Goal: Task Accomplishment & Management: Use online tool/utility

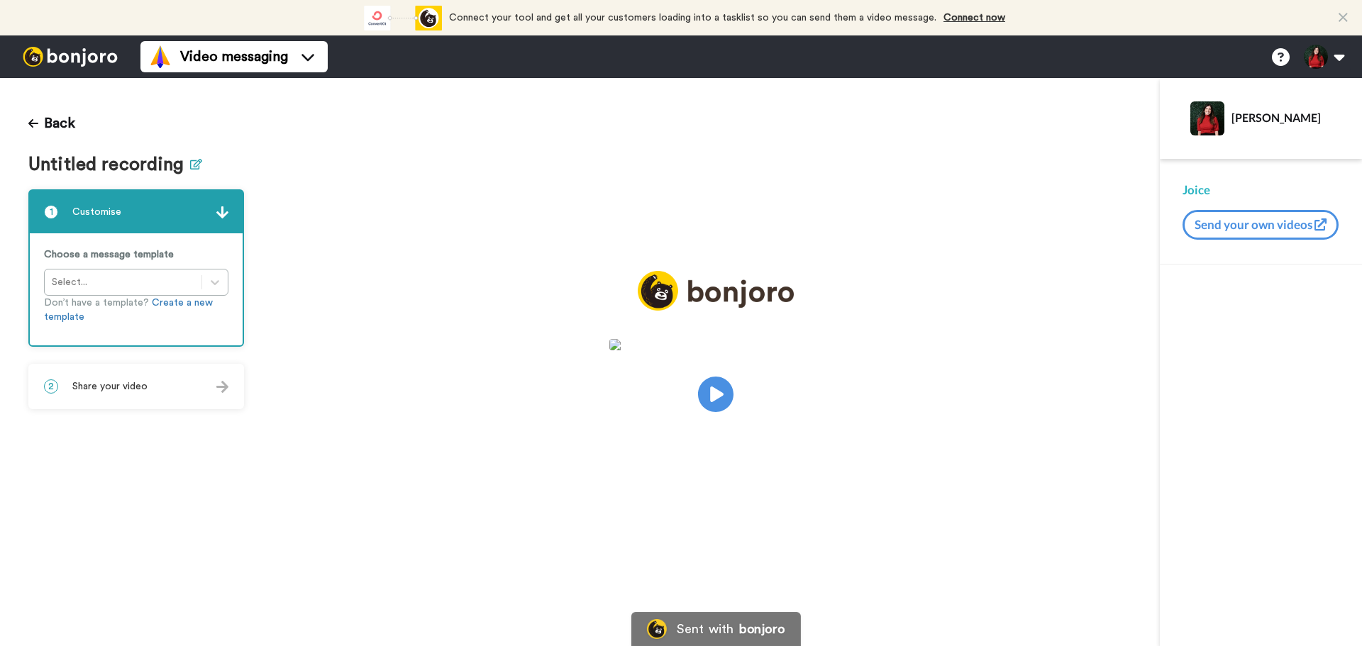
click at [193, 166] on icon at bounding box center [196, 164] width 12 height 11
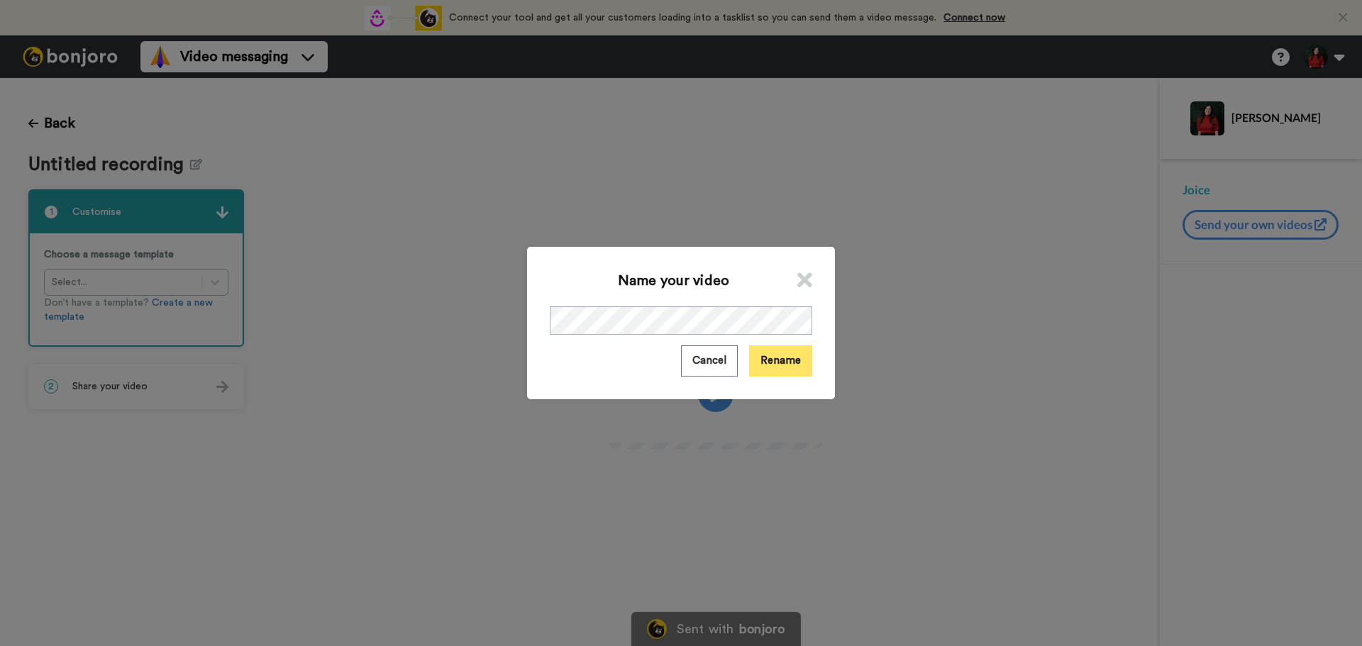
click at [764, 358] on button "Rename" at bounding box center [780, 360] width 63 height 30
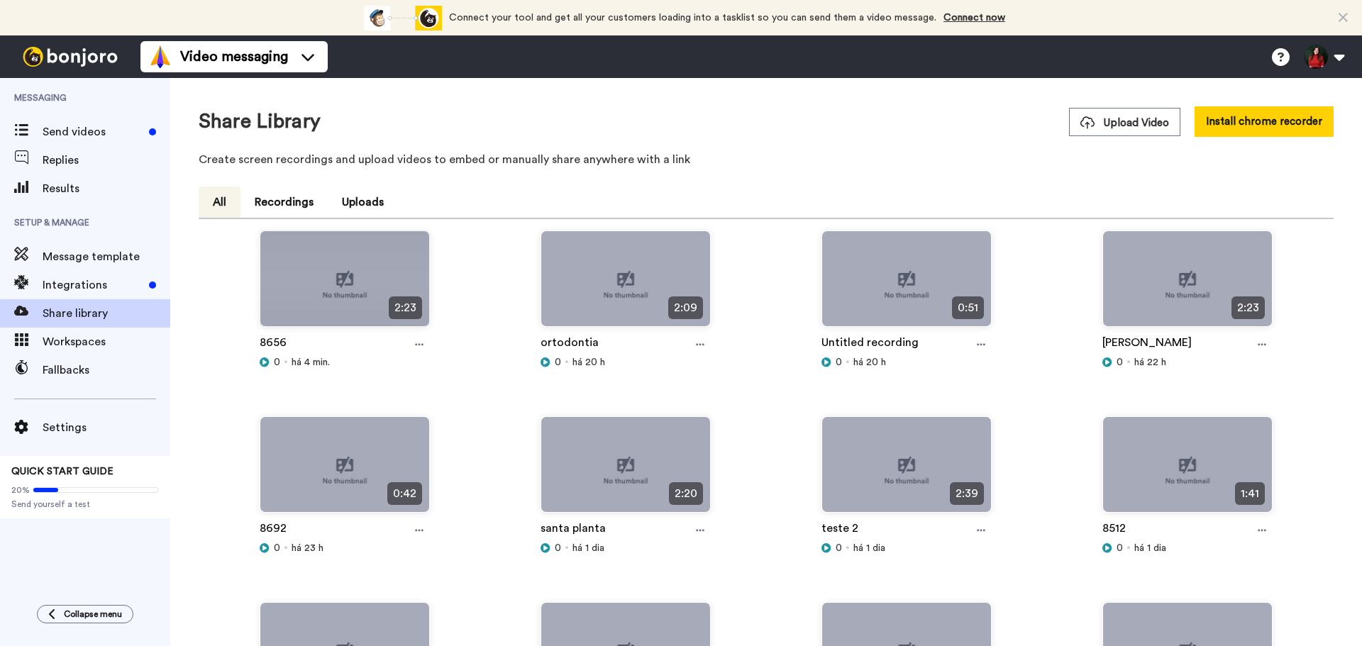
click at [418, 349] on icon at bounding box center [419, 345] width 9 height 10
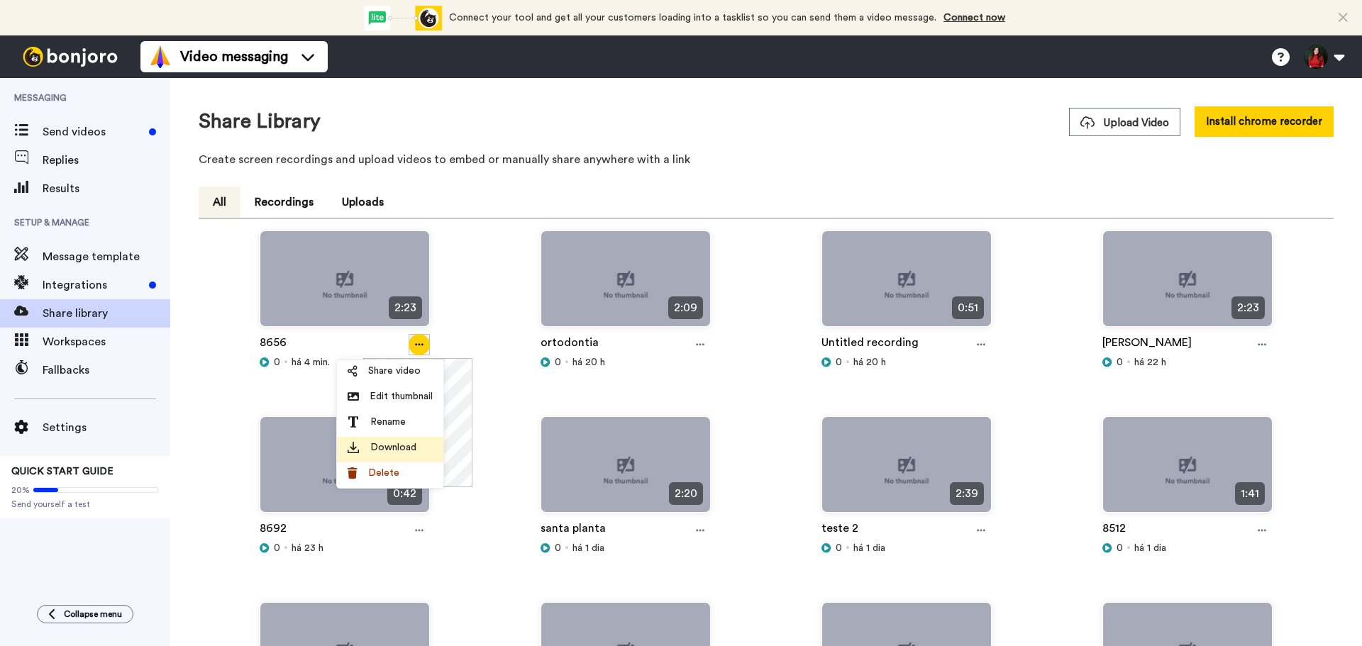
click at [405, 443] on span "Download" at bounding box center [393, 447] width 46 height 14
